Goal: Navigation & Orientation: Go to known website

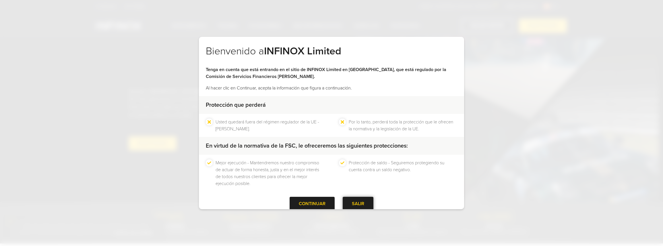
click at [345, 204] on div "SALIR" at bounding box center [358, 203] width 31 height 14
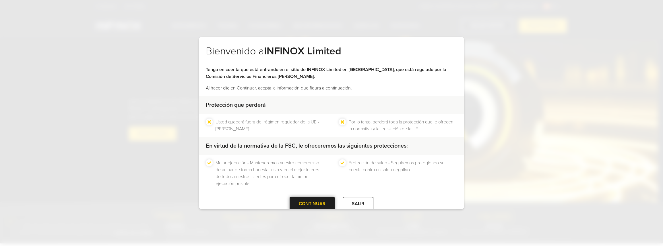
click at [316, 208] on div "CONTINUAR" at bounding box center [312, 203] width 45 height 14
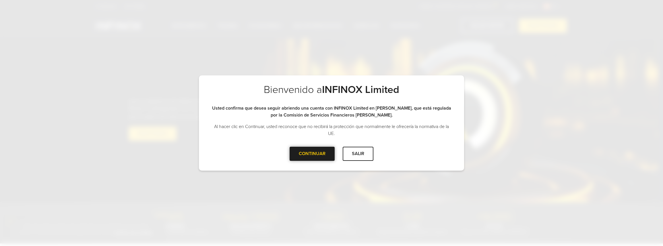
click at [312, 153] on div at bounding box center [312, 153] width 0 height 0
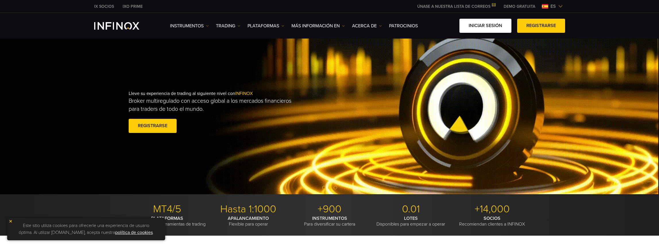
click at [488, 26] on link "Iniciar sesión" at bounding box center [485, 26] width 52 height 14
